Goal: Check status

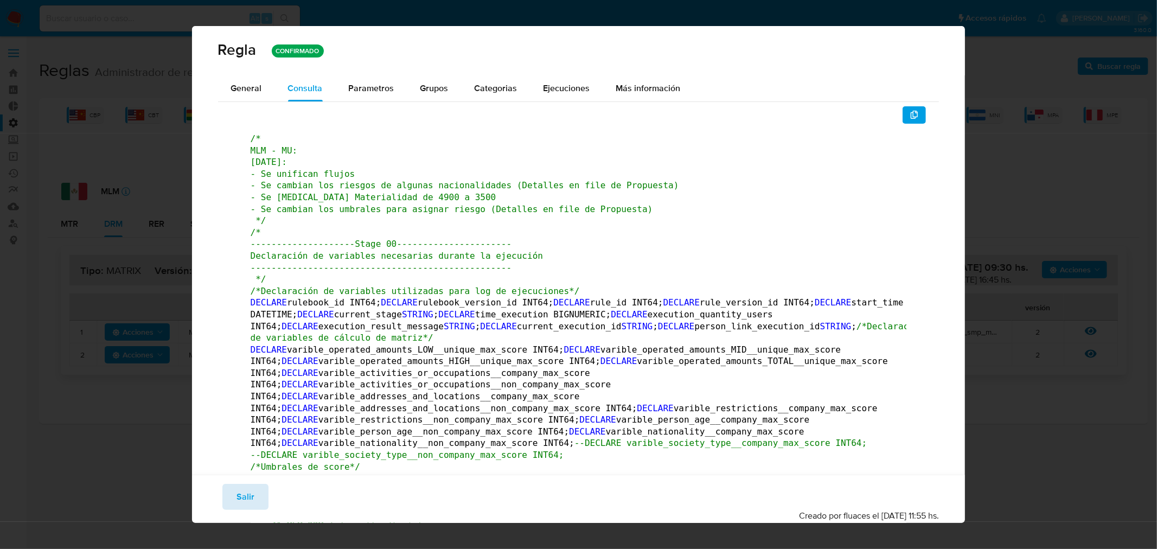
click at [257, 489] on button "Salir" at bounding box center [245, 497] width 46 height 26
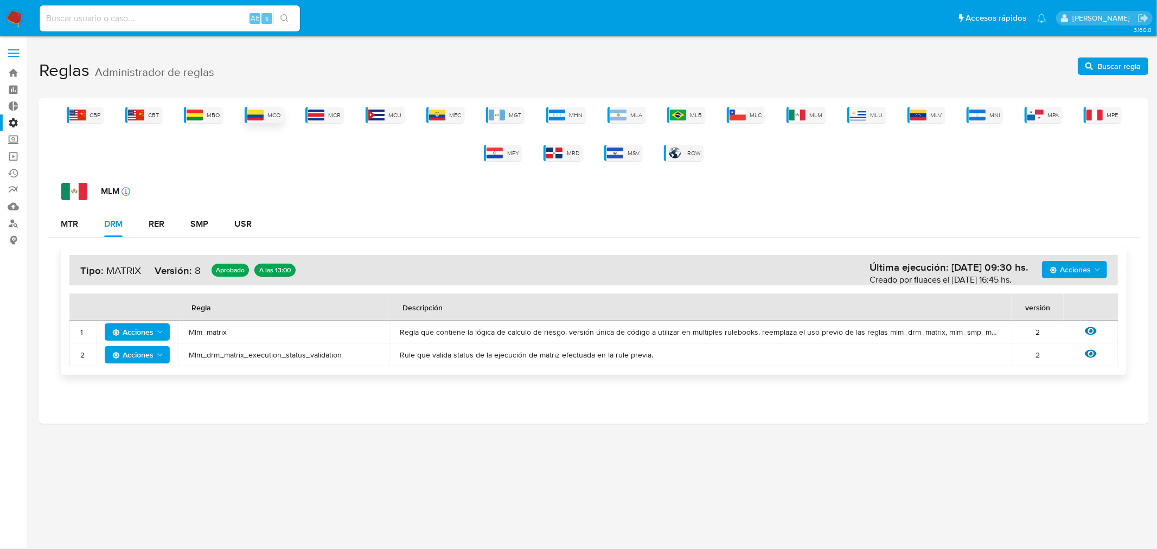
click at [271, 117] on span "MCO" at bounding box center [274, 115] width 13 height 8
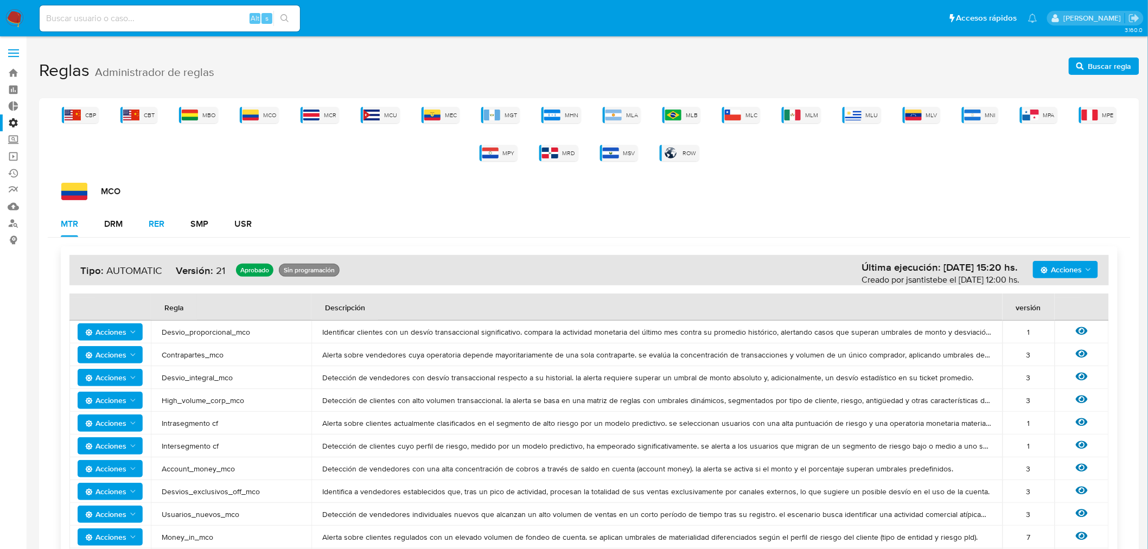
click at [106, 220] on div "DRM" at bounding box center [113, 224] width 18 height 9
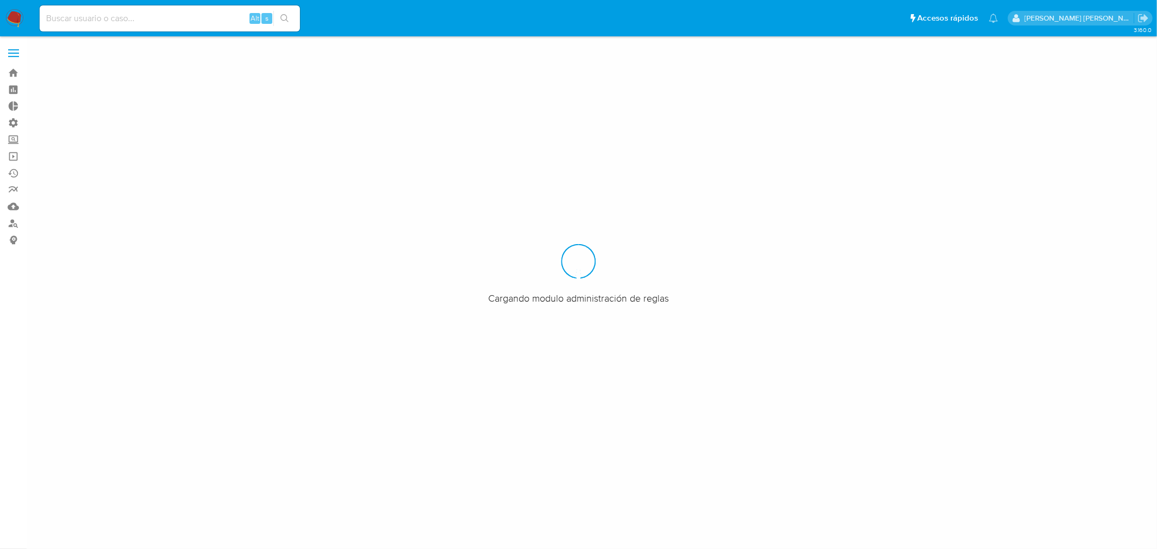
click at [145, 18] on input at bounding box center [170, 18] width 260 height 14
paste input "185666201"
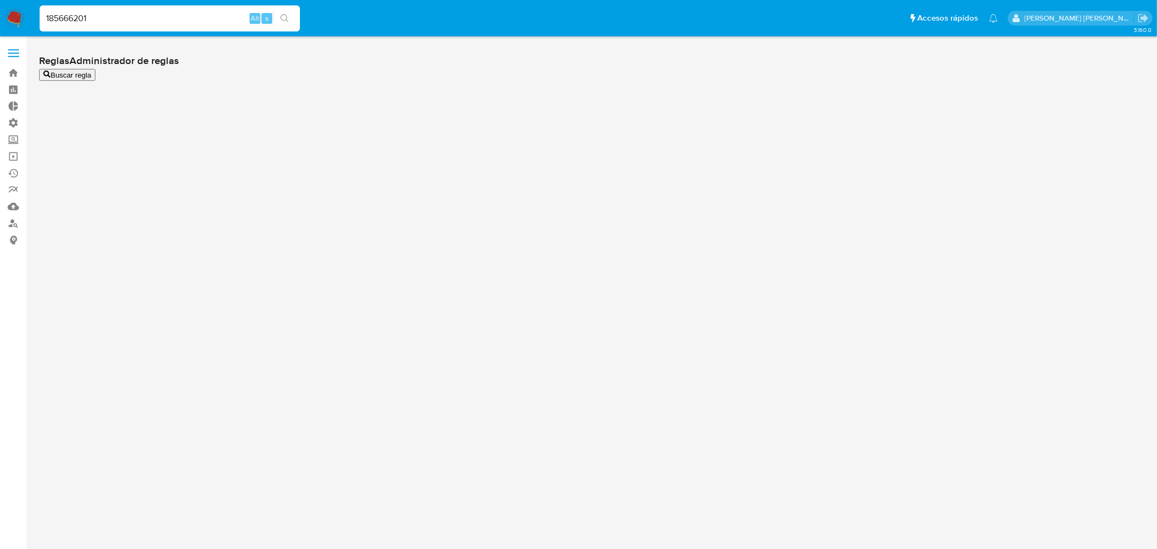
type input "185666201"
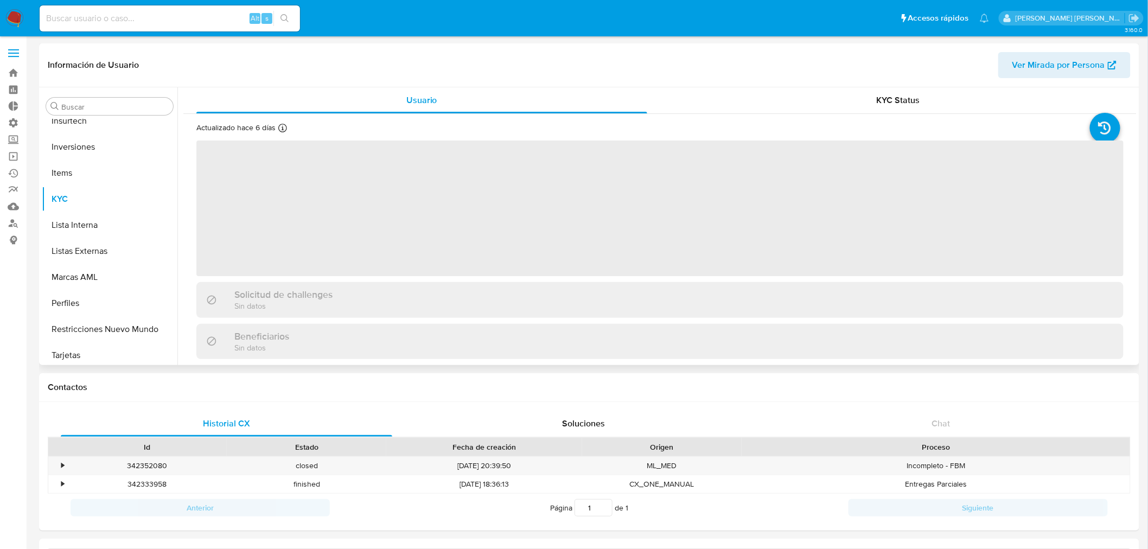
scroll to position [510, 0]
select select "10"
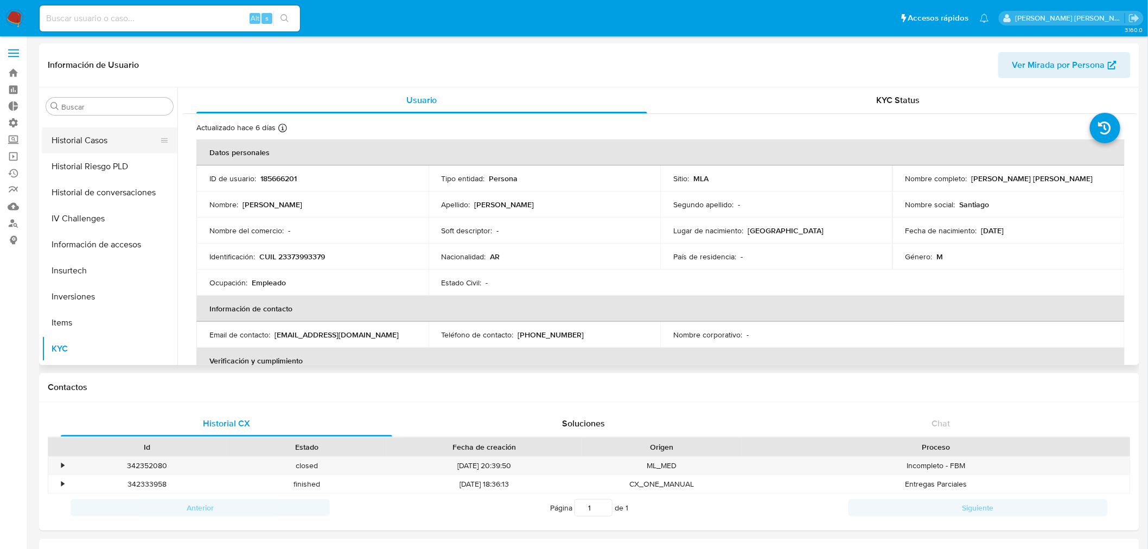
scroll to position [329, 0]
click at [101, 165] on button "Historial Casos" at bounding box center [105, 168] width 127 height 26
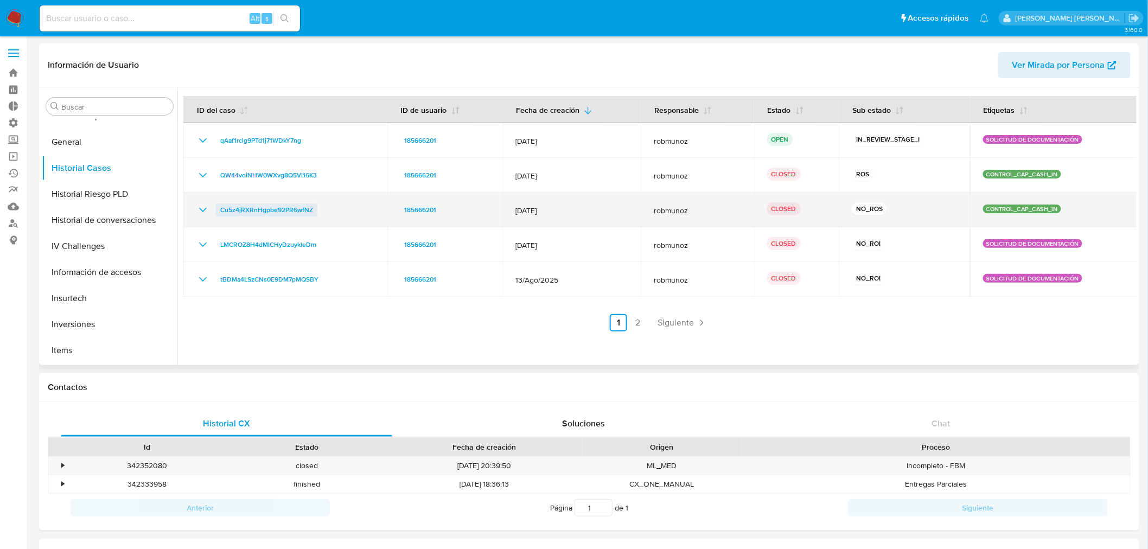
click at [246, 208] on span "Cu5z4jRXRnHgpbe92PR6wfNZ" at bounding box center [266, 209] width 93 height 13
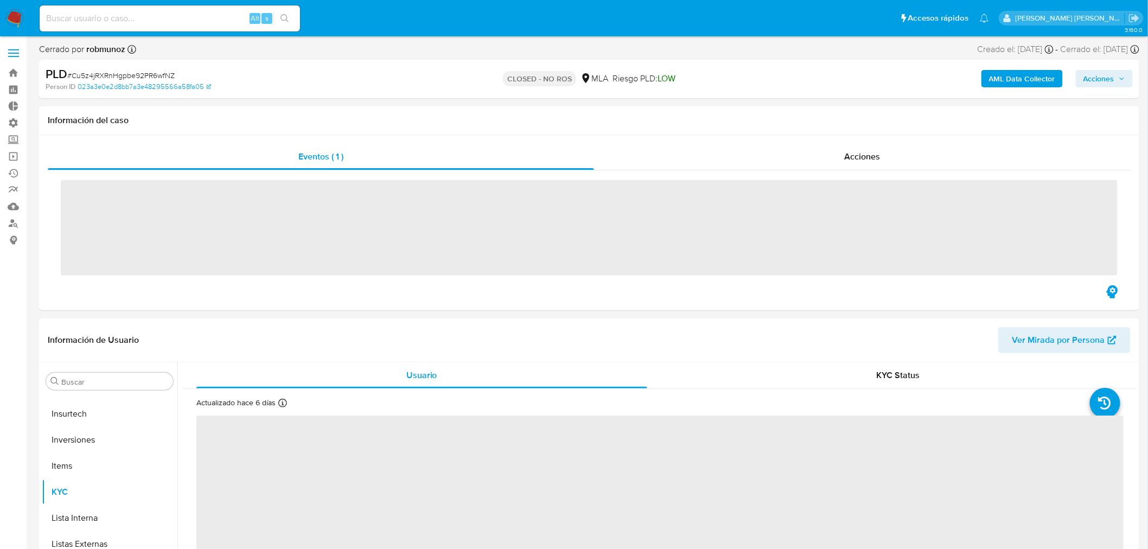
scroll to position [510, 0]
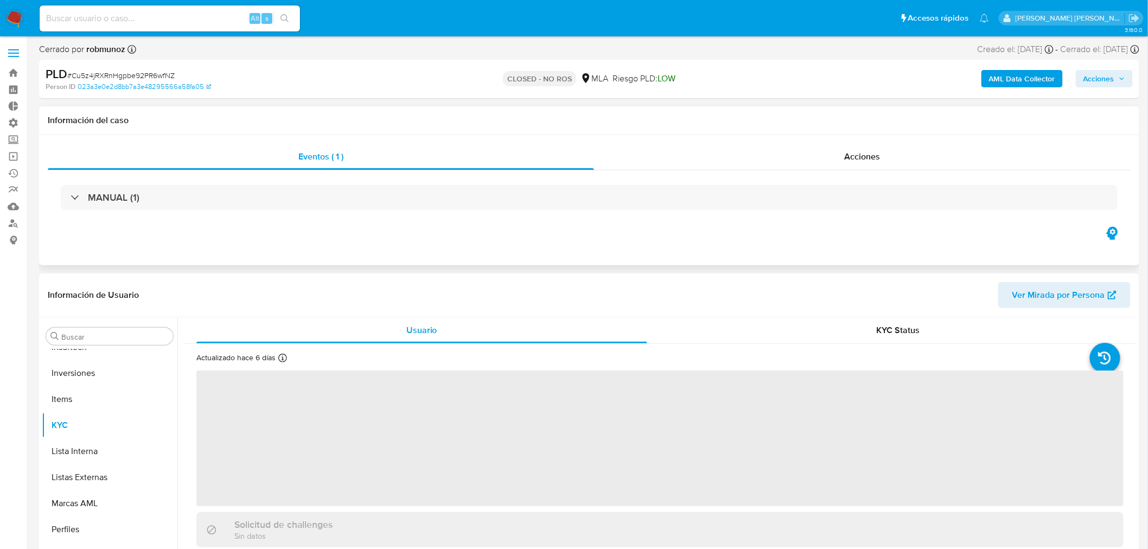
select select "10"
